Goal: Obtain resource: Obtain resource

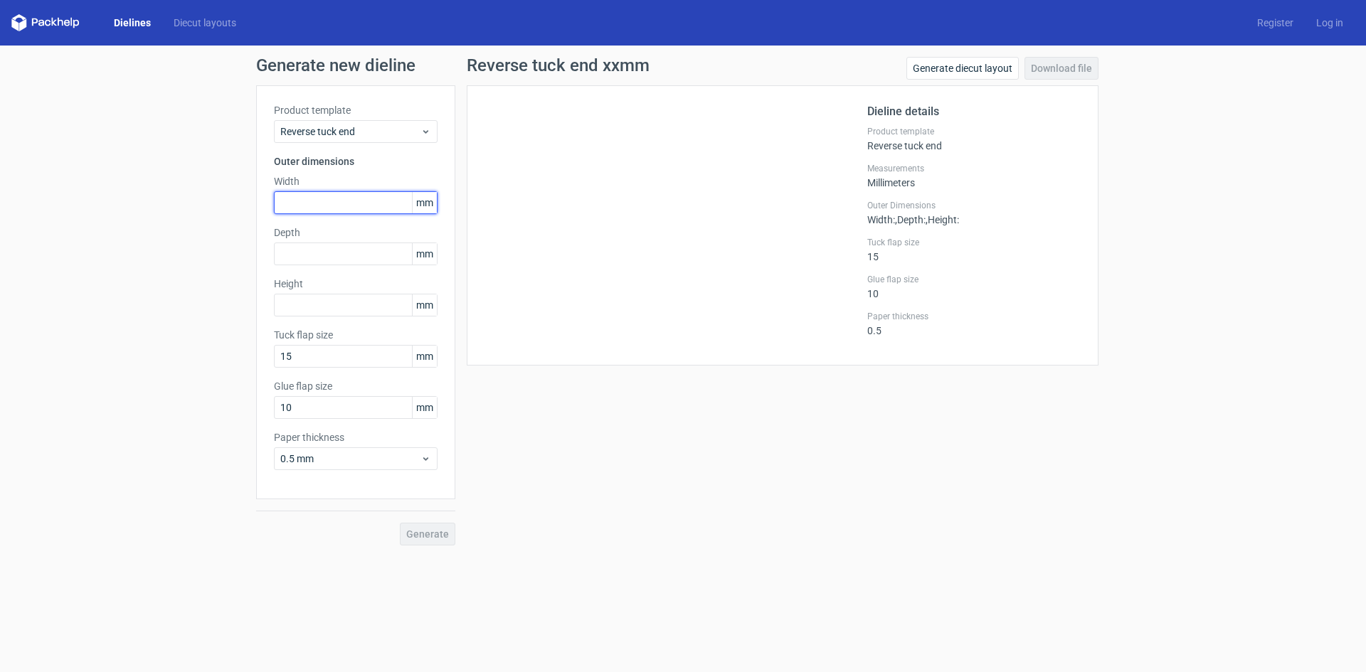
click at [304, 208] on input "text" at bounding box center [356, 202] width 164 height 23
type input "63"
click at [372, 254] on input "text" at bounding box center [356, 254] width 164 height 23
type input "44"
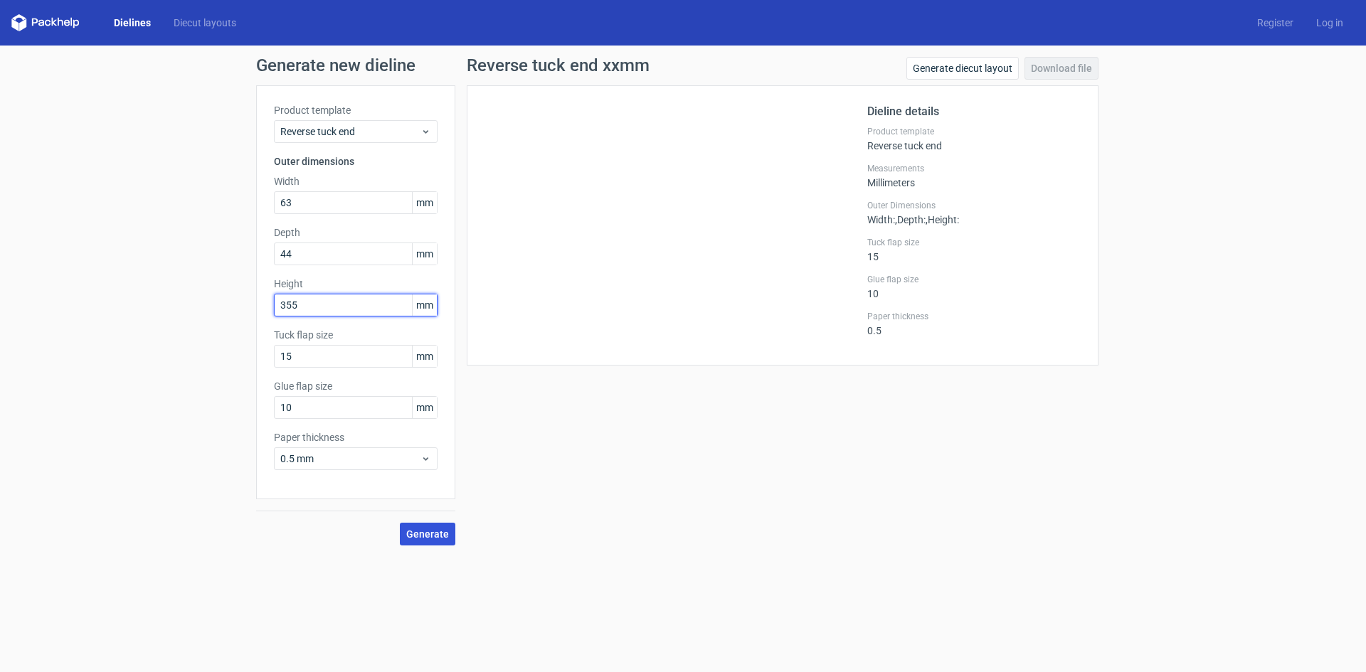
type input "355"
click at [437, 531] on span "Generate" at bounding box center [427, 534] width 43 height 10
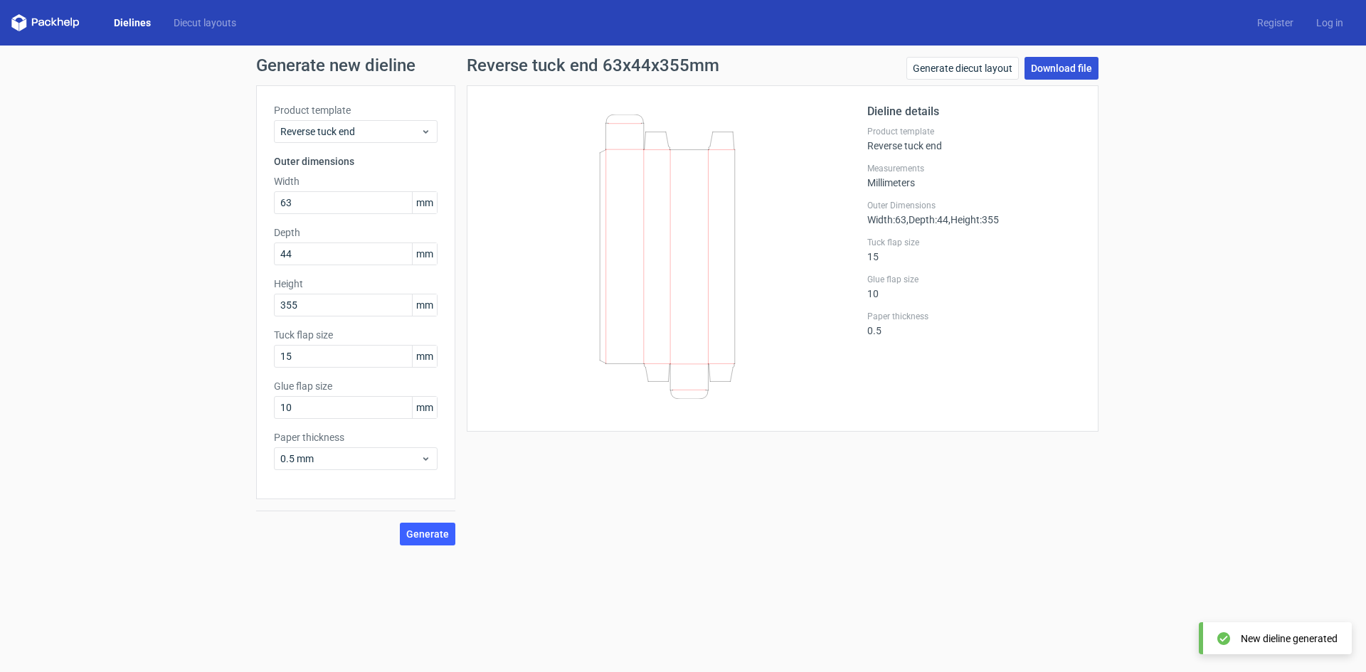
click at [1048, 73] on link "Download file" at bounding box center [1061, 68] width 74 height 23
click at [1235, 393] on div "Generate new dieline Product template Reverse tuck end Outer dimensions Width 6…" at bounding box center [683, 301] width 1366 height 511
